Goal: Transaction & Acquisition: Purchase product/service

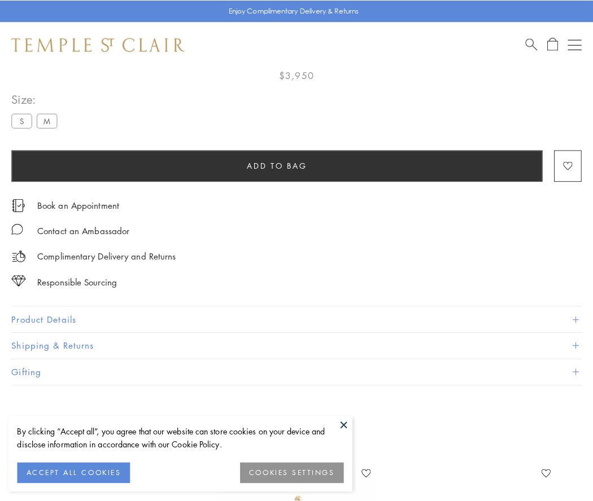
scroll to position [65, 0]
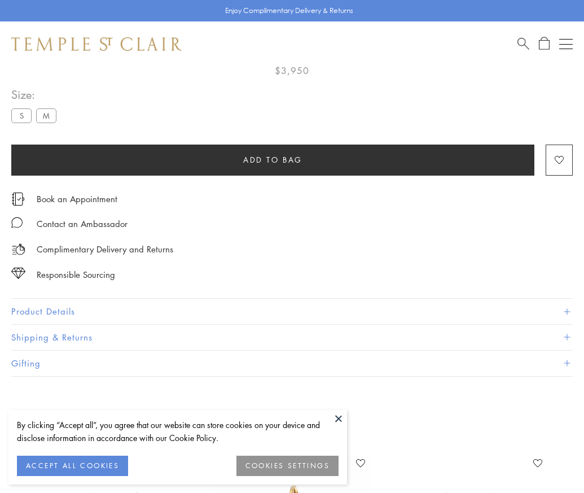
click at [273, 159] on span "Add to bag" at bounding box center [272, 160] width 59 height 12
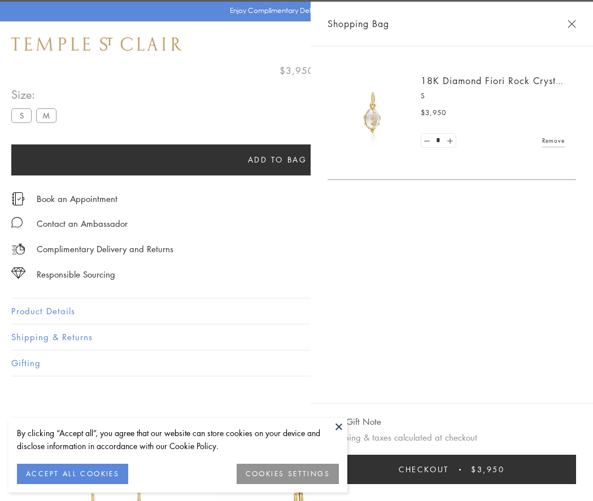
click at [449, 470] on span "Checkout" at bounding box center [423, 469] width 50 height 12
